Goal: Task Accomplishment & Management: Complete application form

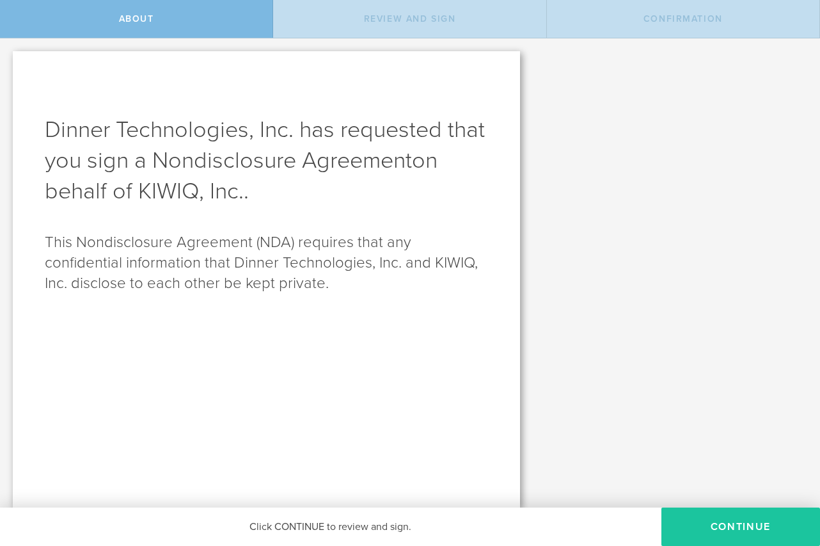
click at [772, 527] on button "Continue" at bounding box center [741, 526] width 159 height 38
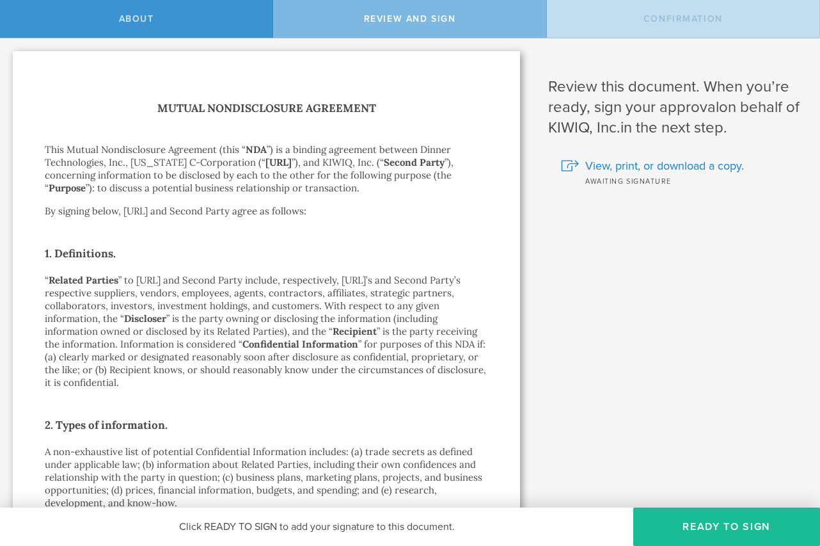
scroll to position [1158, 0]
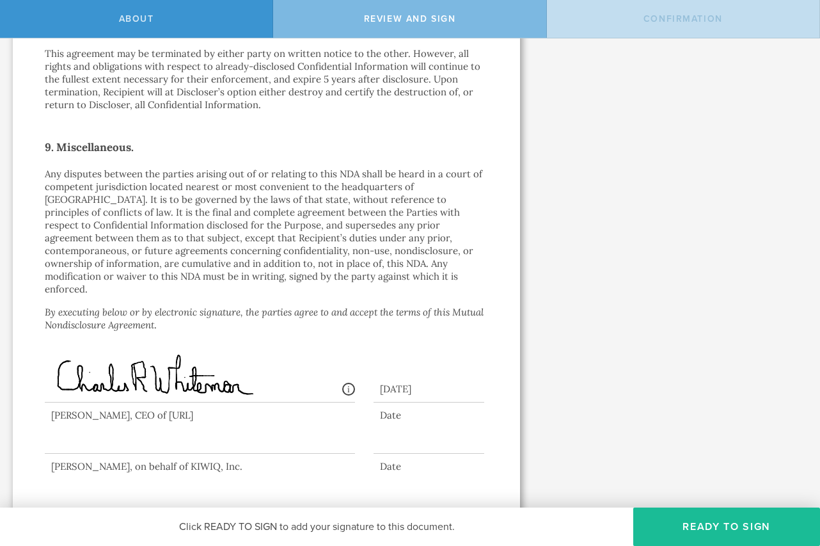
click at [157, 431] on div at bounding box center [200, 427] width 310 height 51
click at [695, 517] on button "Ready to Sign" at bounding box center [726, 526] width 187 height 38
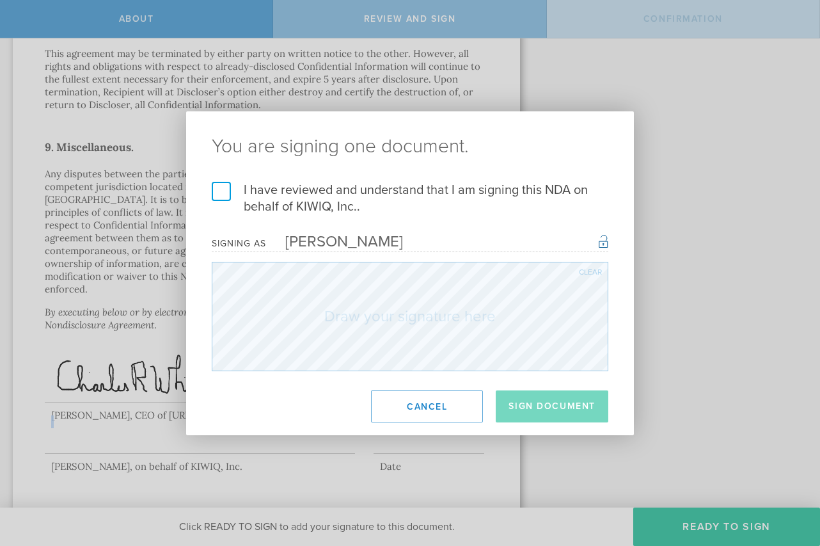
click at [223, 191] on label "I have reviewed and understand that I am signing this NDA on behalf of KIWIQ, I…" at bounding box center [410, 198] width 397 height 33
click at [0, 0] on input "I have reviewed and understand that I am signing this NDA on behalf of KIWIQ, I…" at bounding box center [0, 0] width 0 height 0
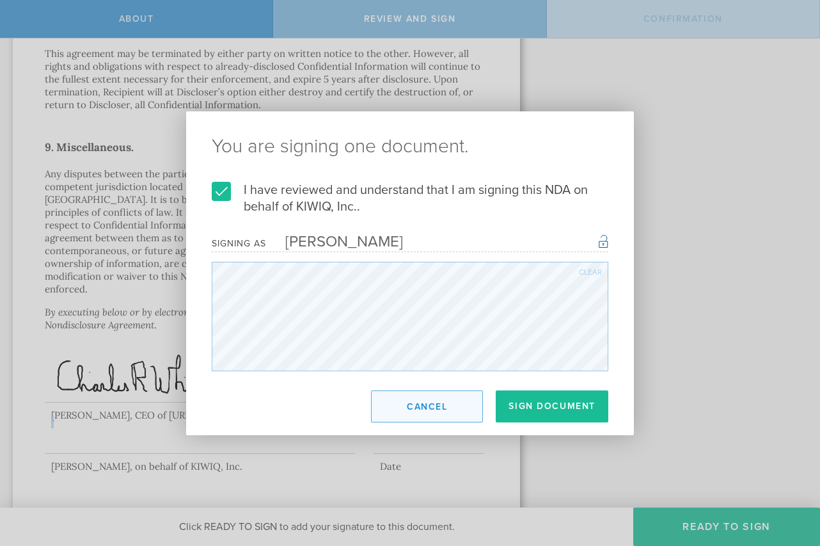
click at [509, 319] on div "You are signing one document. I have reviewed and understand that I am signing …" at bounding box center [410, 273] width 448 height 324
click at [591, 274] on div "Clear" at bounding box center [590, 272] width 23 height 8
click at [587, 272] on div "Clear" at bounding box center [590, 272] width 23 height 8
click at [535, 411] on button "Sign Document" at bounding box center [552, 406] width 113 height 32
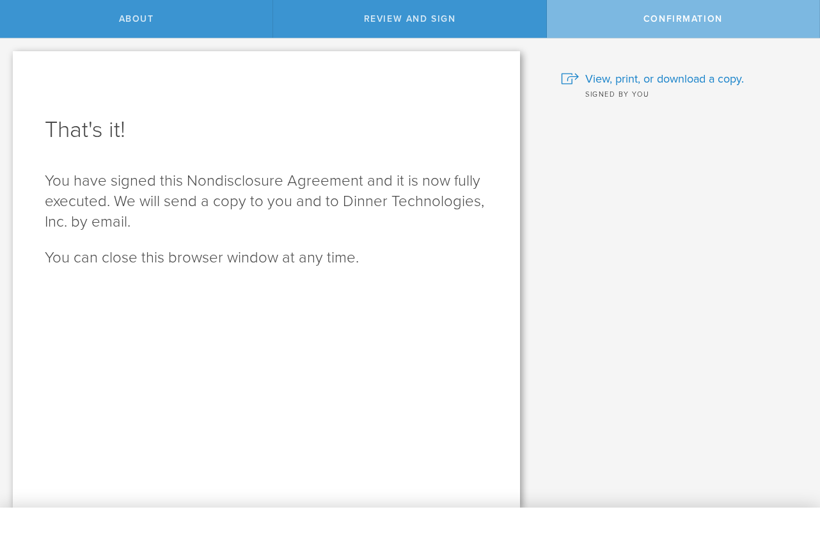
scroll to position [0, 0]
